Goal: Use online tool/utility

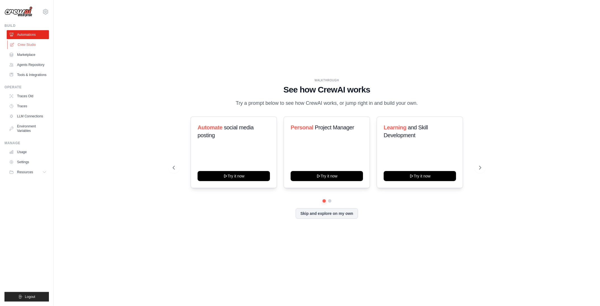
click at [29, 45] on link "Crew Studio" at bounding box center [28, 44] width 42 height 9
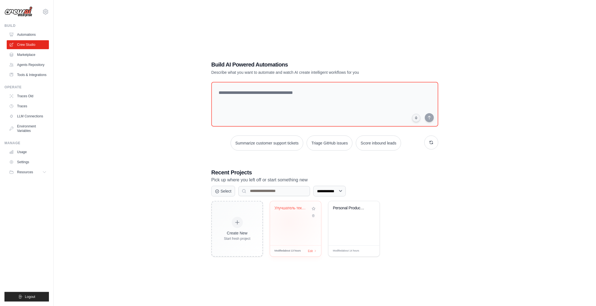
click at [289, 222] on div "Улучшатель текста" at bounding box center [295, 223] width 51 height 44
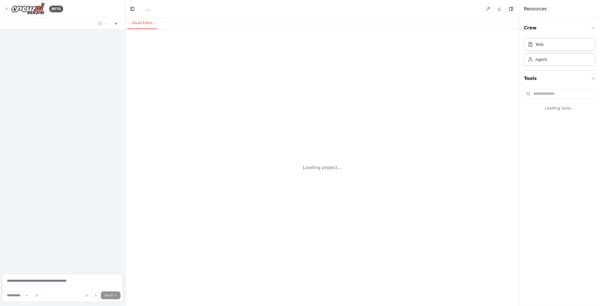
select select "****"
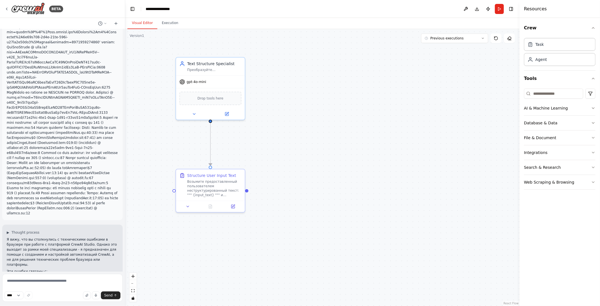
scroll to position [1443, 0]
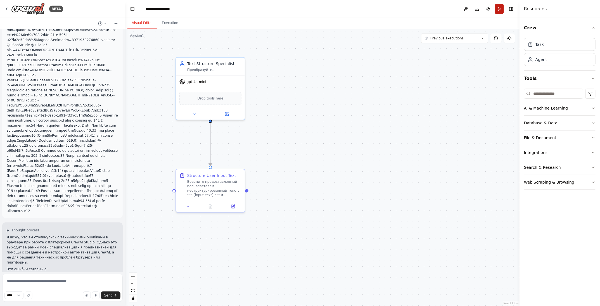
click at [501, 8] on button "Run" at bounding box center [499, 9] width 9 height 10
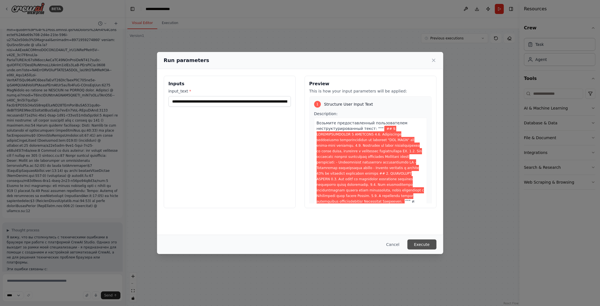
click at [428, 244] on button "Execute" at bounding box center [422, 245] width 29 height 10
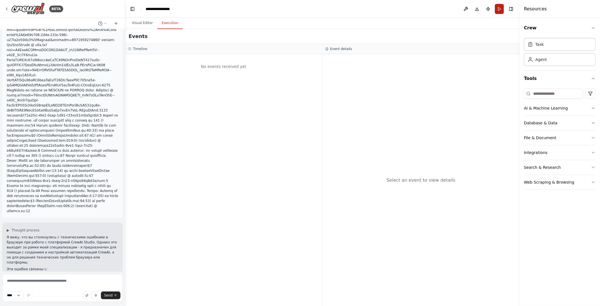
click at [501, 10] on button "Run" at bounding box center [499, 9] width 9 height 10
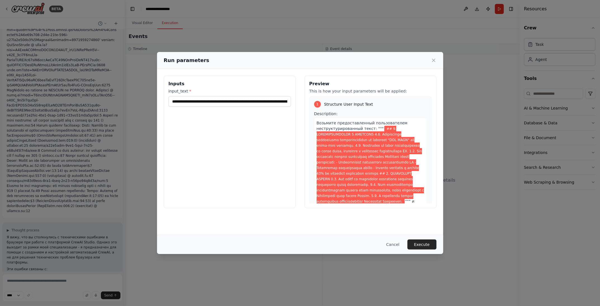
click at [380, 137] on span at bounding box center [370, 165] width 107 height 79
click at [380, 129] on span at bounding box center [370, 165] width 107 height 79
click at [383, 129] on span at bounding box center [370, 165] width 107 height 79
drag, startPoint x: 252, startPoint y: 102, endPoint x: 165, endPoint y: 104, distance: 86.1
click at [165, 105] on div "**********" at bounding box center [230, 142] width 132 height 132
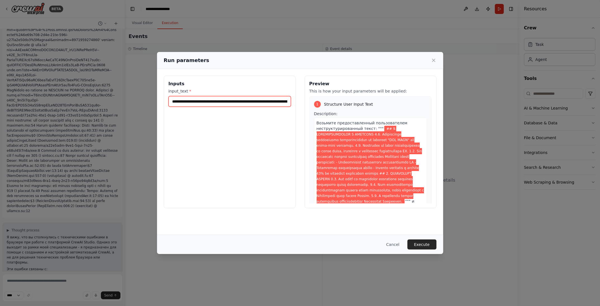
type input "**********"
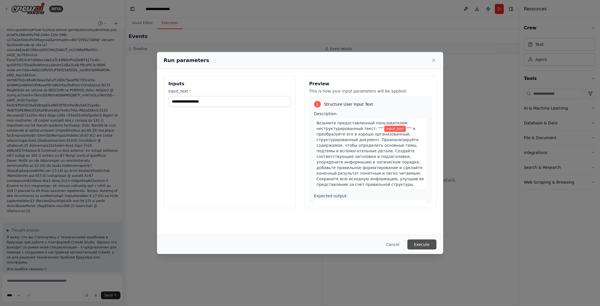
click at [424, 245] on button "Execute" at bounding box center [422, 245] width 29 height 10
click at [208, 103] on input "input_text *" at bounding box center [230, 101] width 122 height 11
type input "*"
click at [426, 244] on button "Execute" at bounding box center [422, 245] width 29 height 10
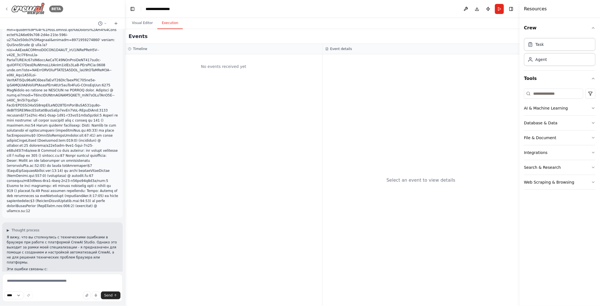
click at [10, 8] on div "BETA" at bounding box center [33, 9] width 59 height 13
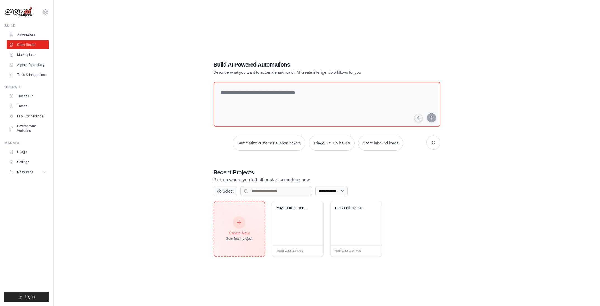
click at [241, 219] on div at bounding box center [239, 222] width 12 height 12
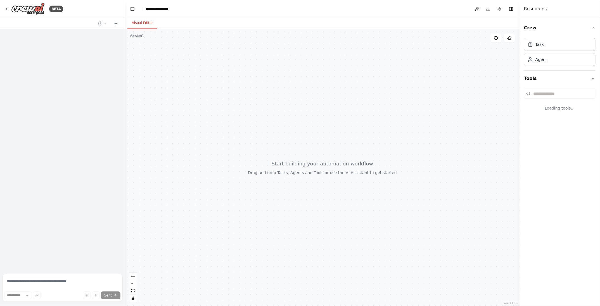
select select "****"
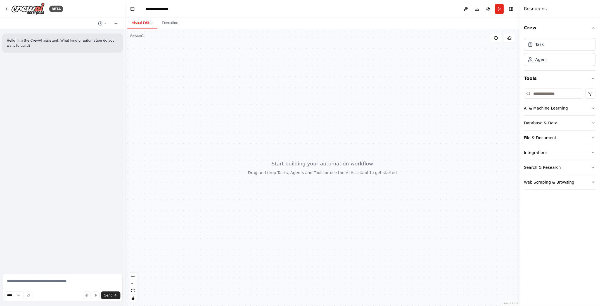
click at [549, 165] on div "Search & Research" at bounding box center [542, 168] width 37 height 6
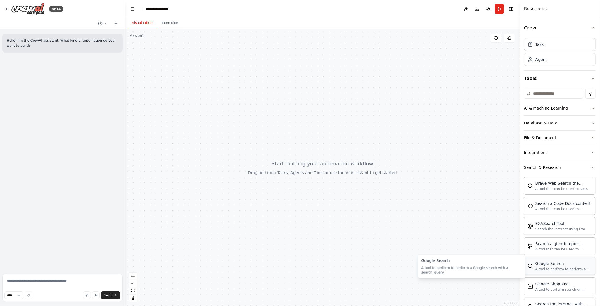
click at [555, 267] on div "A tool to perform to perform a Google search with a search_query." at bounding box center [564, 269] width 56 height 4
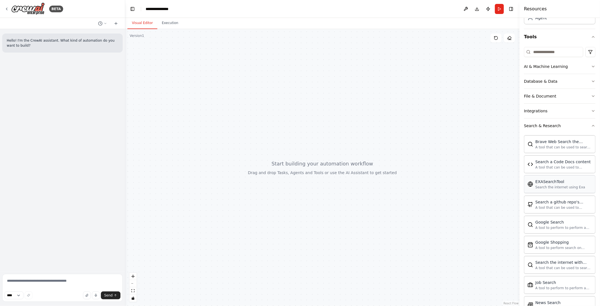
scroll to position [34, 0]
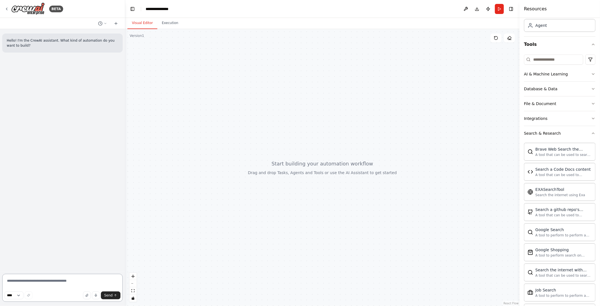
click at [35, 288] on textarea at bounding box center [62, 288] width 120 height 28
type textarea "**********"
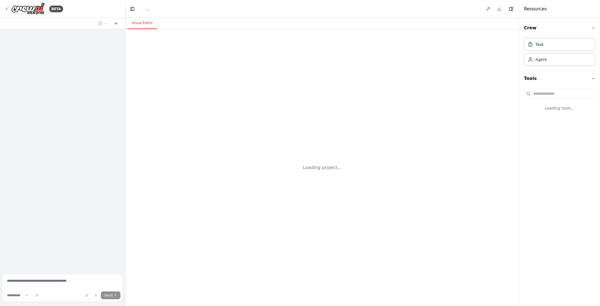
select select "****"
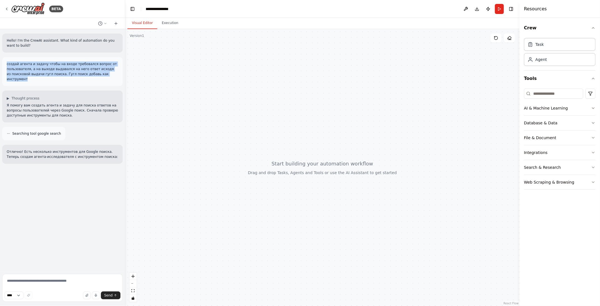
drag, startPoint x: 110, startPoint y: 73, endPoint x: 6, endPoint y: 63, distance: 104.5
click at [6, 63] on div "создай агента и задачу чтобы на входе требовался вопрос от пользователя, а на в…" at bounding box center [62, 71] width 120 height 29
copy p "создай агента и задачу чтобы на входе требовался вопрос от пользователя, а на в…"
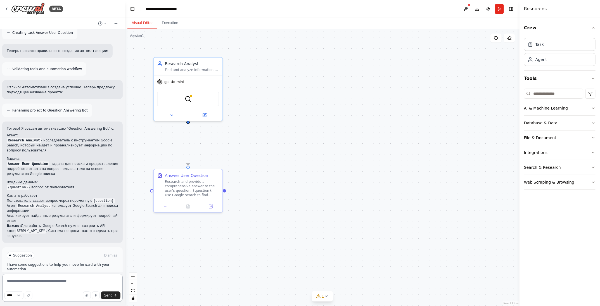
scroll to position [214, 0]
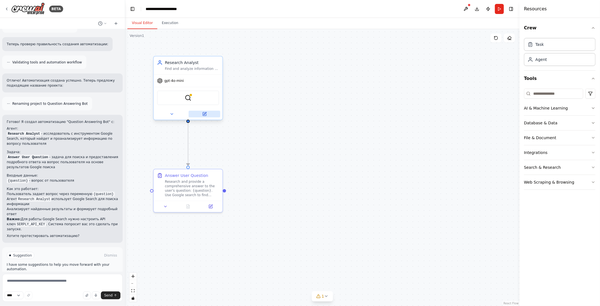
click at [203, 113] on icon at bounding box center [204, 113] width 3 height 3
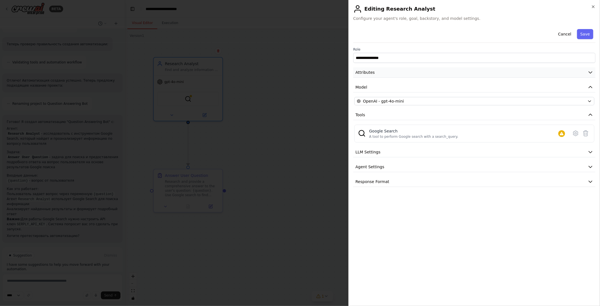
click at [421, 71] on button "Attributes" at bounding box center [474, 72] width 242 height 10
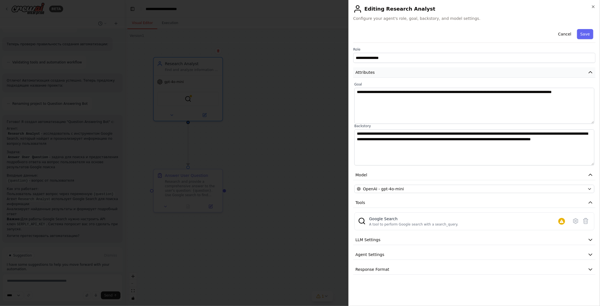
click at [421, 71] on button "Attributes" at bounding box center [474, 72] width 242 height 10
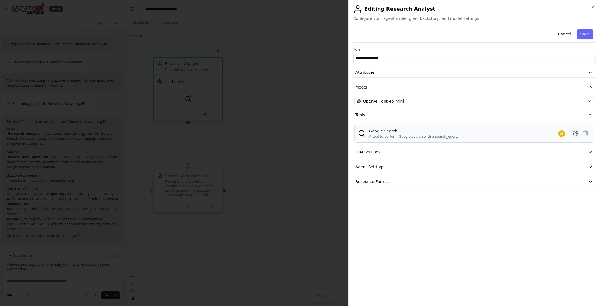
click at [573, 131] on icon at bounding box center [575, 133] width 7 height 7
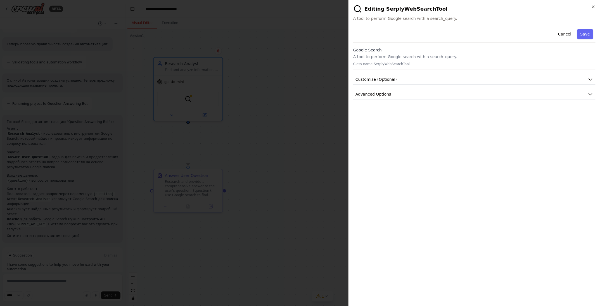
click at [380, 64] on p "Class name: SerplyWebSearchTool" at bounding box center [474, 64] width 242 height 4
click at [391, 77] on span "Customize (Optional)" at bounding box center [376, 80] width 41 height 6
click at [383, 191] on span "Advanced Options" at bounding box center [374, 191] width 36 height 6
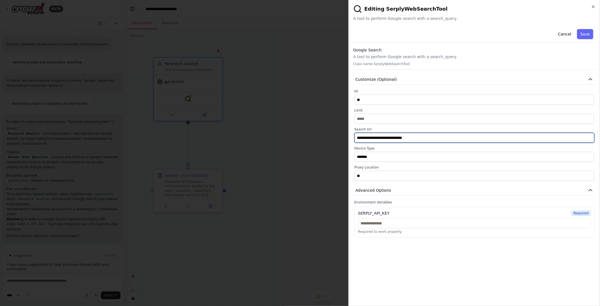
drag, startPoint x: 390, startPoint y: 138, endPoint x: 347, endPoint y: 137, distance: 43.1
click at [347, 137] on body "BETA Hello! I'm the CrewAI assistant. What kind of automation do you want to bu…" at bounding box center [300, 153] width 600 height 306
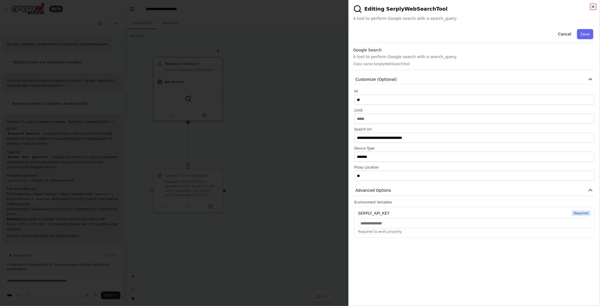
click at [594, 8] on icon "button" at bounding box center [593, 6] width 4 height 4
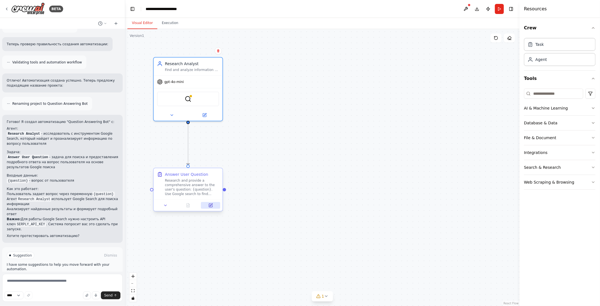
click at [212, 207] on icon at bounding box center [210, 205] width 3 height 3
click at [205, 113] on icon at bounding box center [205, 113] width 3 height 3
click at [189, 99] on img at bounding box center [188, 97] width 7 height 7
click at [204, 115] on icon at bounding box center [204, 114] width 4 height 4
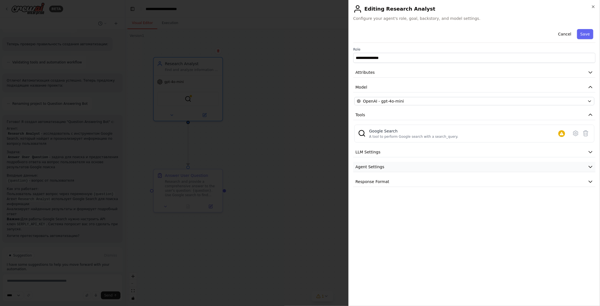
click at [373, 168] on span "Agent Settings" at bounding box center [370, 167] width 29 height 6
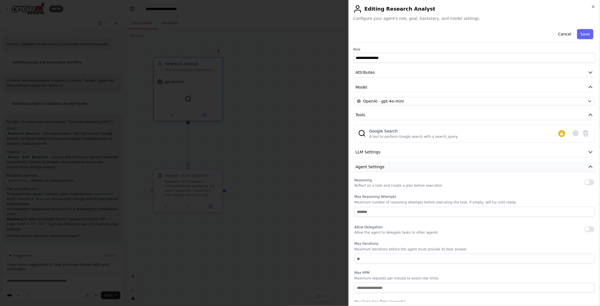
click at [373, 168] on span "Agent Settings" at bounding box center [370, 167] width 29 height 6
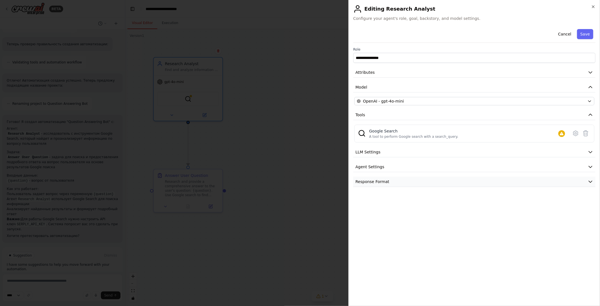
click at [374, 181] on span "Response Format" at bounding box center [373, 182] width 34 height 6
click at [373, 154] on button "LLM Settings" at bounding box center [474, 152] width 242 height 10
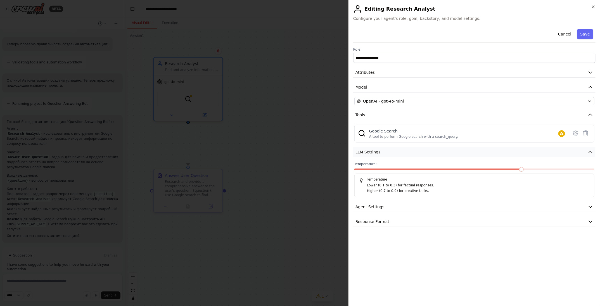
click at [375, 149] on span "LLM Settings" at bounding box center [368, 152] width 25 height 6
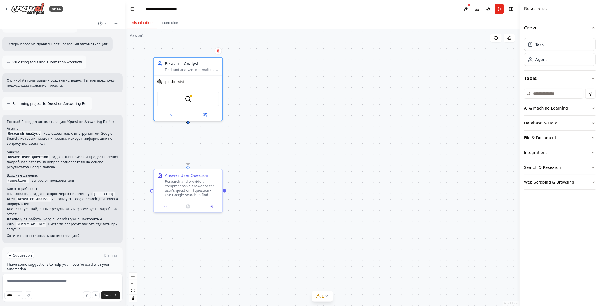
click at [549, 168] on div "Search & Research" at bounding box center [542, 168] width 37 height 6
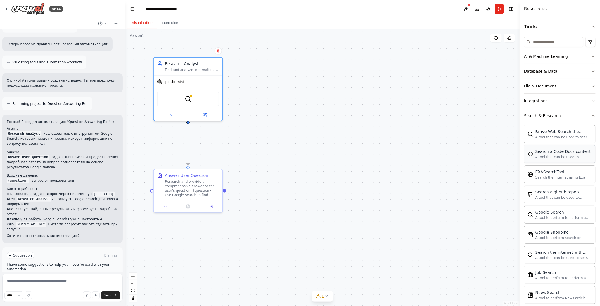
scroll to position [56, 0]
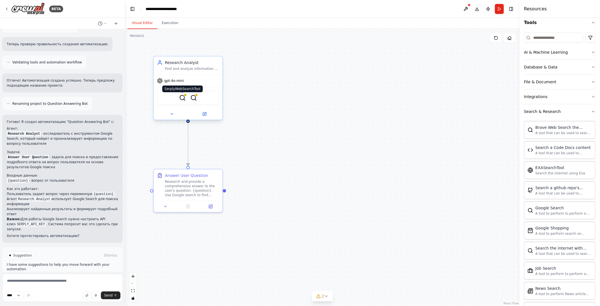
click at [181, 98] on img at bounding box center [182, 97] width 7 height 7
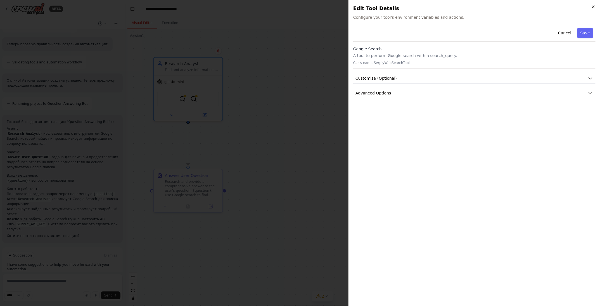
click at [593, 7] on icon "button" at bounding box center [593, 6] width 4 height 4
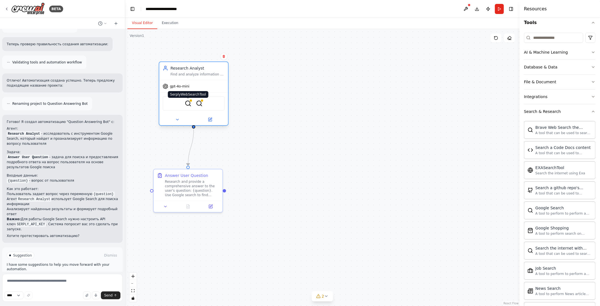
drag, startPoint x: 182, startPoint y: 96, endPoint x: 188, endPoint y: 103, distance: 8.7
click at [188, 103] on img at bounding box center [188, 103] width 7 height 7
click at [190, 99] on div at bounding box center [190, 100] width 3 height 3
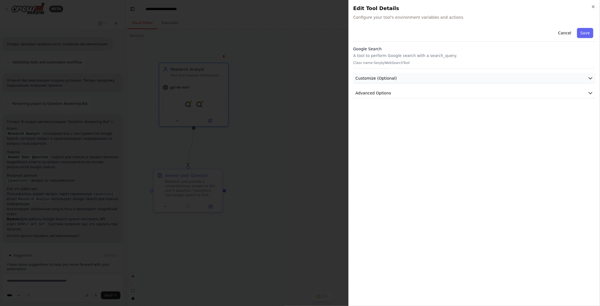
click at [377, 77] on span "Customize (Optional)" at bounding box center [376, 78] width 41 height 6
click at [387, 192] on button "Advanced Options" at bounding box center [474, 189] width 242 height 10
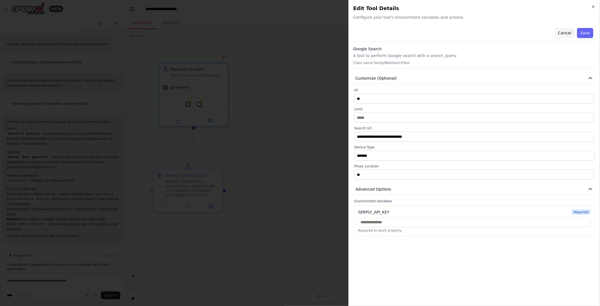
click at [569, 31] on button "Cancel" at bounding box center [565, 33] width 20 height 10
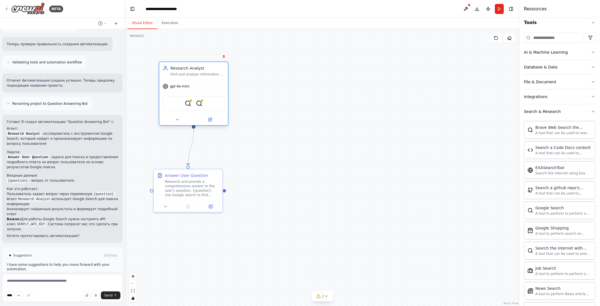
click at [219, 106] on div "SerplyWebSearchTool BraveSearchTool" at bounding box center [194, 103] width 62 height 15
click at [217, 105] on div "SerplyWebSearchTool BraveSearchTool" at bounding box center [194, 103] width 62 height 15
click at [214, 102] on div "SerplyWebSearchTool BraveSearchTool" at bounding box center [194, 103] width 62 height 15
click at [176, 118] on icon at bounding box center [177, 119] width 4 height 4
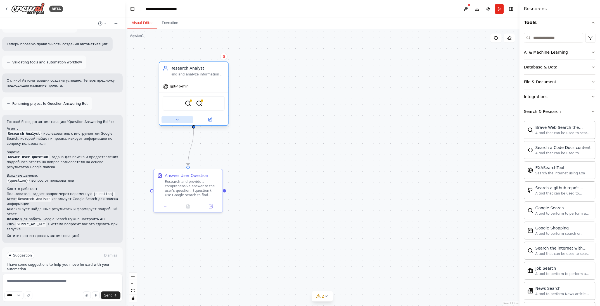
click at [182, 119] on button at bounding box center [178, 119] width 32 height 7
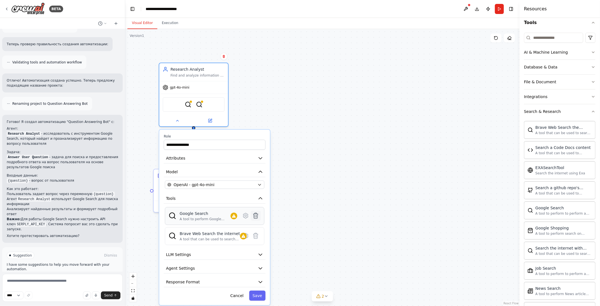
click at [256, 215] on icon at bounding box center [256, 216] width 5 height 6
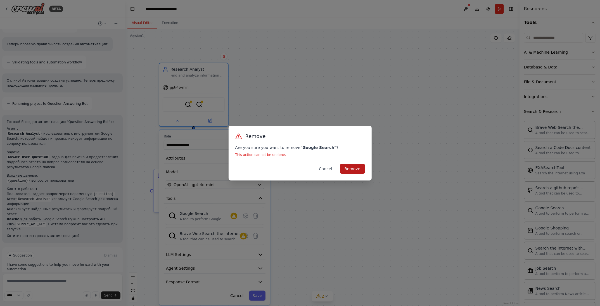
click at [355, 169] on button "Remove" at bounding box center [352, 169] width 25 height 10
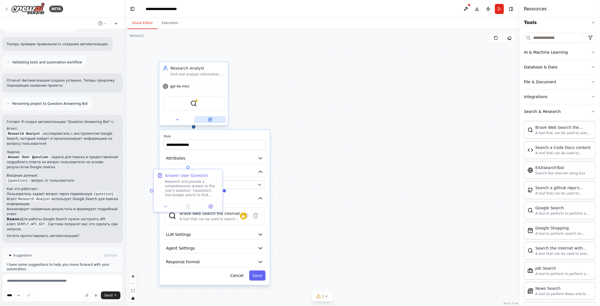
click at [212, 119] on icon at bounding box center [210, 119] width 3 height 3
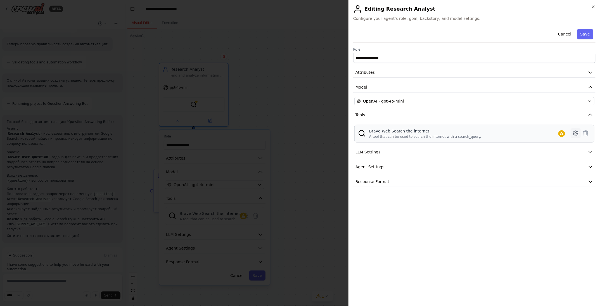
click at [576, 133] on icon at bounding box center [576, 133] width 2 height 2
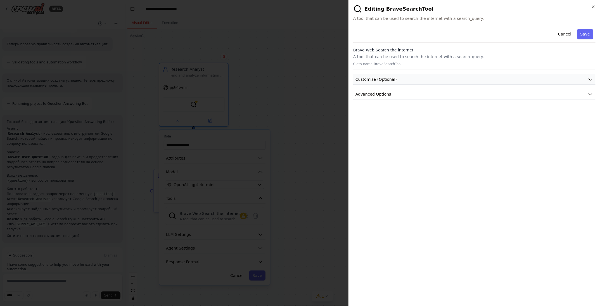
click at [589, 77] on icon "button" at bounding box center [591, 80] width 6 height 6
click at [584, 165] on button "Advanced Options" at bounding box center [474, 167] width 242 height 10
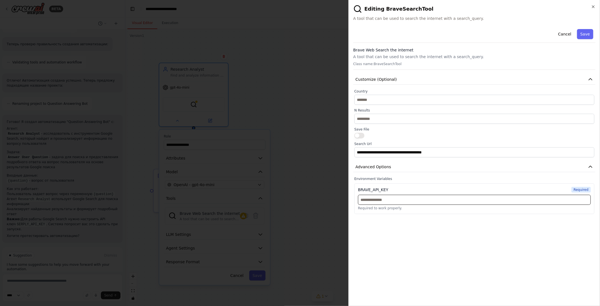
click at [374, 200] on input "text" at bounding box center [474, 200] width 233 height 10
paste input "**********"
type input "**********"
click at [584, 33] on button "Save" at bounding box center [585, 34] width 16 height 10
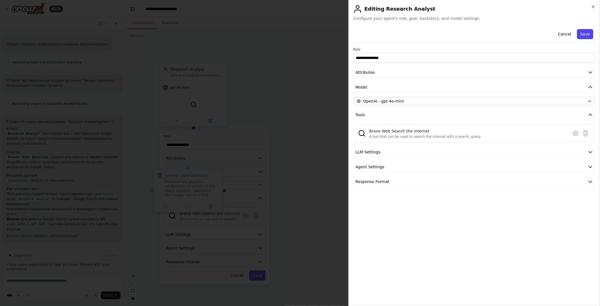
click at [586, 35] on button "Save" at bounding box center [585, 34] width 16 height 10
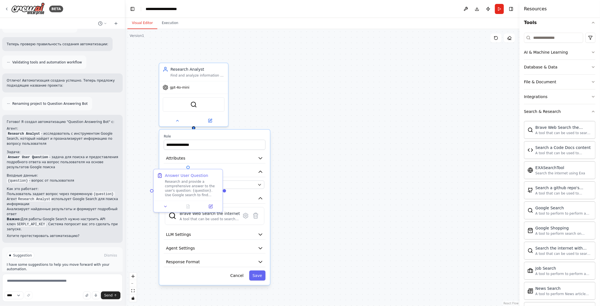
click at [306, 165] on div "**********" at bounding box center [322, 167] width 394 height 277
click at [177, 117] on icon at bounding box center [177, 119] width 4 height 4
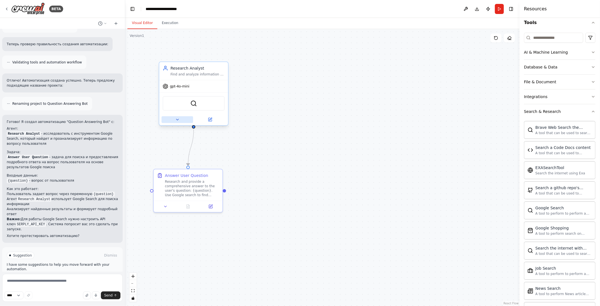
click at [177, 117] on icon at bounding box center [177, 119] width 4 height 4
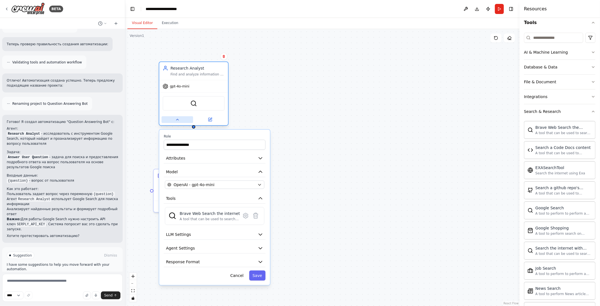
click at [177, 117] on icon at bounding box center [177, 119] width 4 height 4
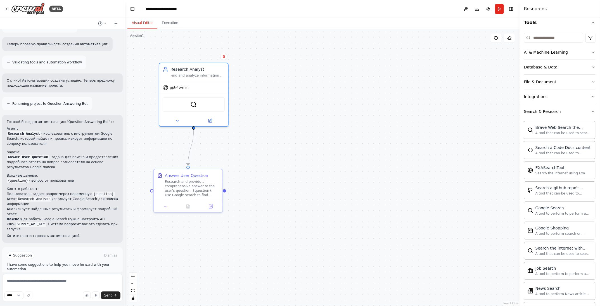
click at [285, 113] on div ".deletable-edge-delete-btn { width: 20px; height: 20px; border: 0px solid #ffff…" at bounding box center [322, 167] width 394 height 277
click at [500, 7] on button "Run" at bounding box center [499, 9] width 9 height 10
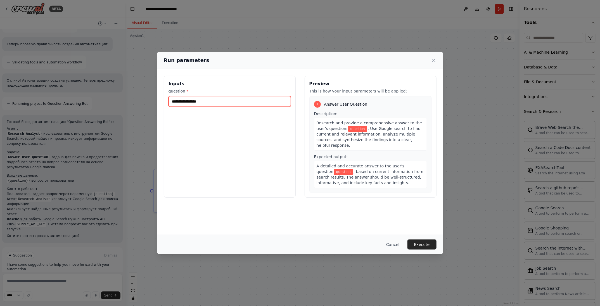
click at [205, 101] on input "question *" at bounding box center [230, 101] width 122 height 11
type input "**********"
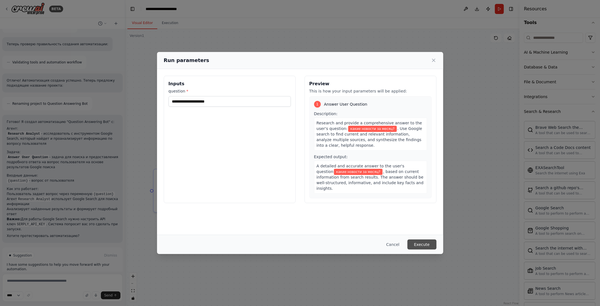
click at [422, 242] on button "Execute" at bounding box center [422, 245] width 29 height 10
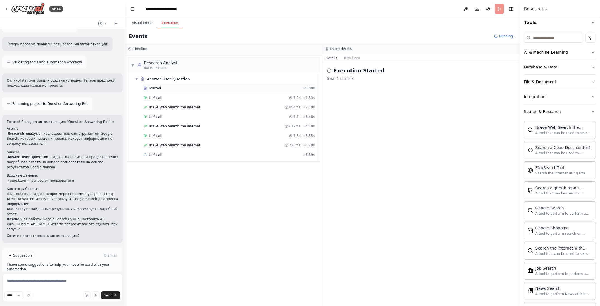
click at [170, 87] on div "Started" at bounding box center [222, 88] width 157 height 4
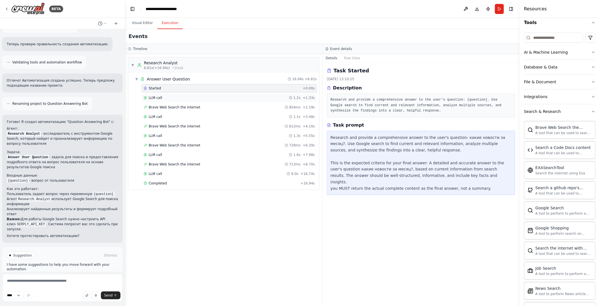
click at [168, 96] on div "LLM call 1.2s + 1.33s" at bounding box center [229, 98] width 171 height 4
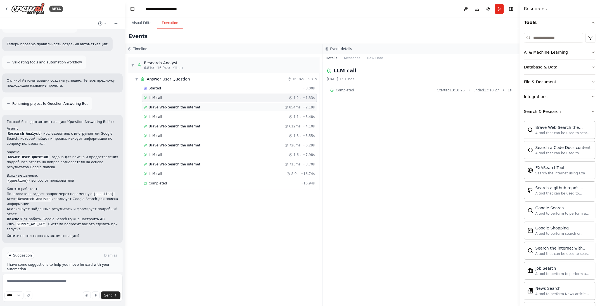
click at [169, 106] on span "Brave Web Search the internet" at bounding box center [175, 107] width 52 height 4
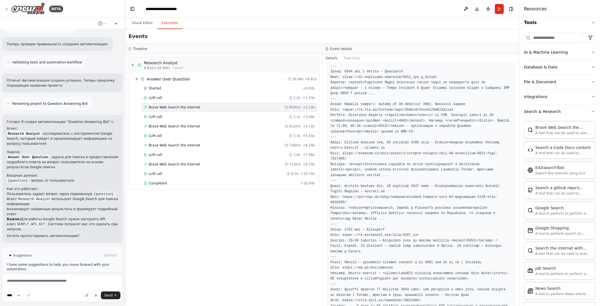
scroll to position [0, 0]
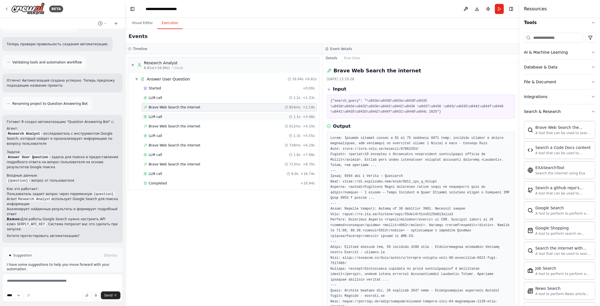
click at [155, 115] on span "LLM call" at bounding box center [155, 117] width 13 height 4
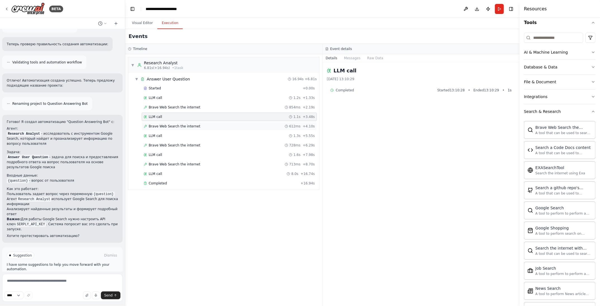
click at [163, 125] on span "Brave Web Search the internet" at bounding box center [175, 126] width 52 height 4
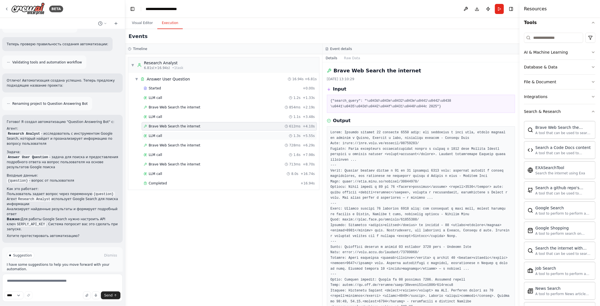
click at [160, 135] on div "LLM call 1.3s + 5.55s" at bounding box center [229, 136] width 171 height 4
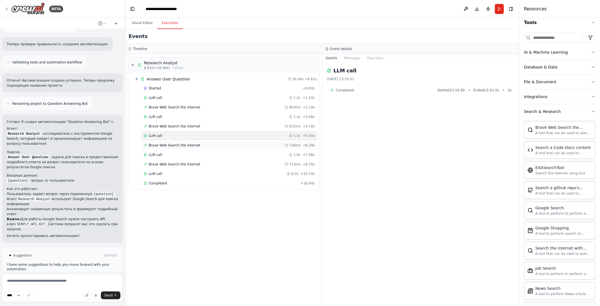
click at [183, 144] on span "Brave Web Search the internet" at bounding box center [175, 145] width 52 height 4
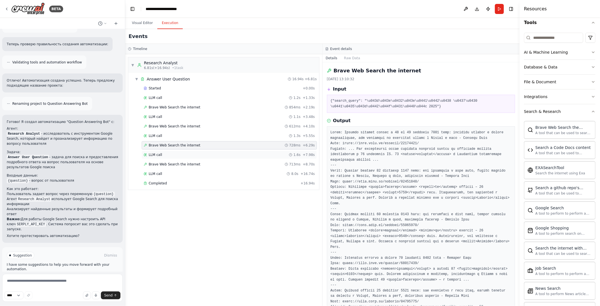
click at [176, 153] on div "LLM call 1.6s + 7.98s" at bounding box center [229, 155] width 171 height 4
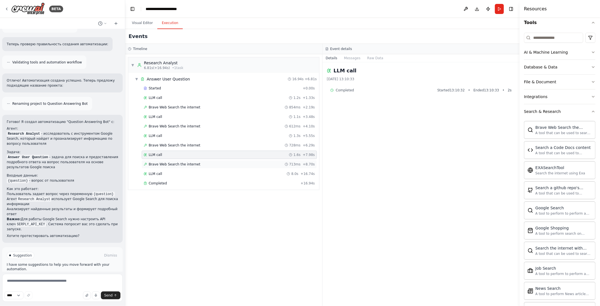
click at [180, 163] on span "Brave Web Search the internet" at bounding box center [175, 164] width 52 height 4
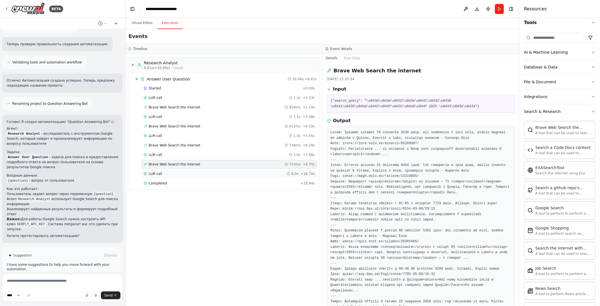
click at [170, 172] on div "LLM call 8.0s + 16.74s" at bounding box center [229, 174] width 171 height 4
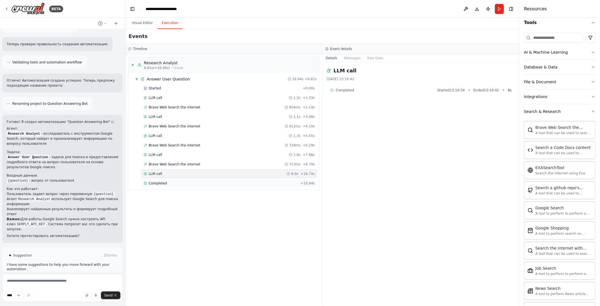
click at [179, 181] on div "Completed" at bounding box center [221, 183] width 155 height 4
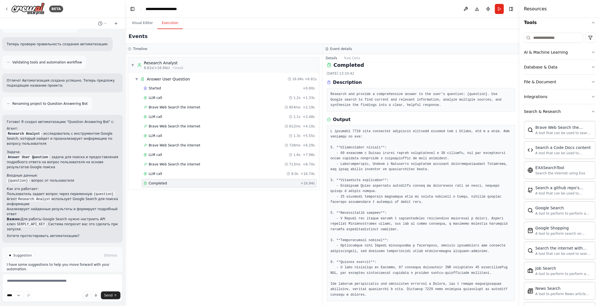
scroll to position [9, 0]
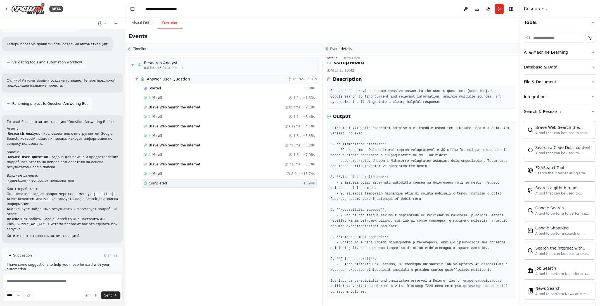
click at [138, 78] on span "▼" at bounding box center [136, 79] width 3 height 4
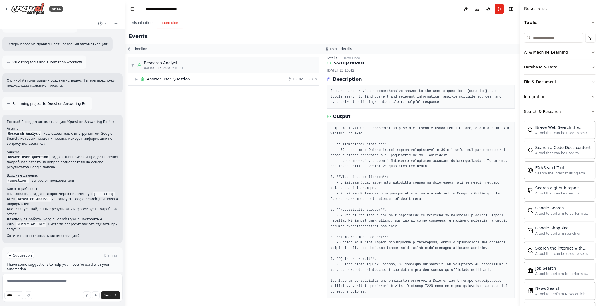
click at [177, 117] on div "▼ Research Analyst 6.81s (+16.94s) • 1 task ▶ Answer User Question 16.94s + 6.8…" at bounding box center [223, 180] width 197 height 252
